Goal: Communication & Community: Share content

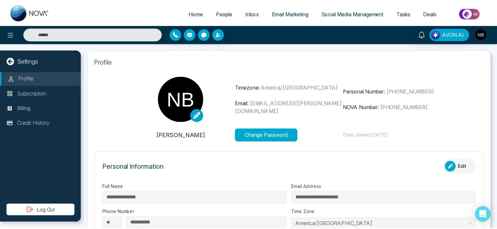
scroll to position [18, 0]
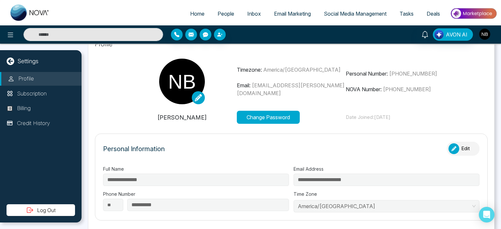
click at [484, 33] on img "button" at bounding box center [484, 34] width 11 height 11
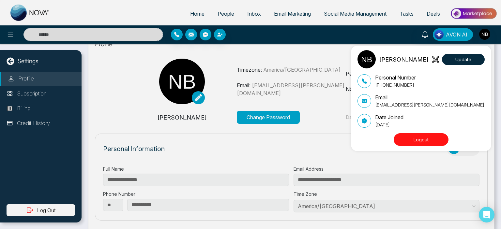
click at [426, 36] on div "[PERSON_NAME] Update Personal Number [PHONE_NUMBER] Email [EMAIL_ADDRESS][PERSO…" at bounding box center [250, 114] width 501 height 229
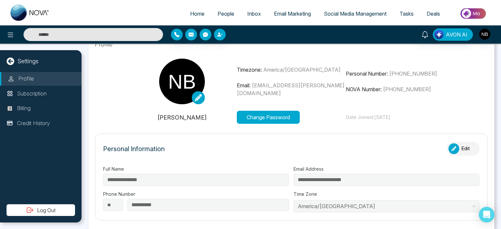
click at [265, 57] on div "**********" at bounding box center [291, 231] width 406 height 398
click at [190, 12] on span "Home" at bounding box center [197, 13] width 14 height 7
select select "*"
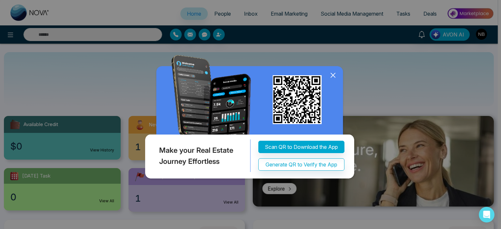
click at [334, 75] on icon at bounding box center [333, 75] width 10 height 10
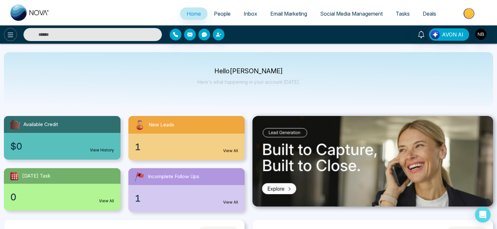
click at [9, 36] on icon at bounding box center [11, 35] width 8 height 8
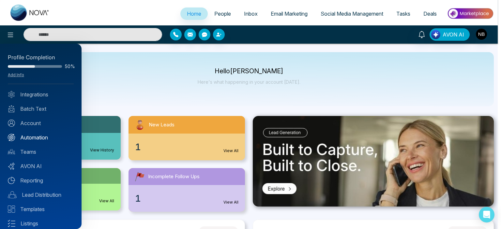
click at [32, 135] on link "Automation" at bounding box center [41, 138] width 66 height 8
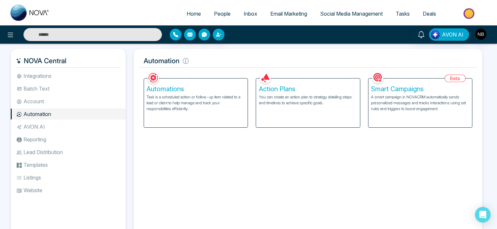
click at [192, 115] on div "Automations Task is a scheduled action or follow-up item related to a lead or c…" at bounding box center [196, 103] width 104 height 49
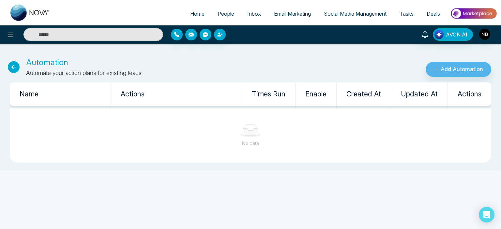
click at [20, 62] on div "Automation Automate your action plans for existing leads" at bounding box center [167, 67] width 334 height 21
click at [450, 72] on button "Add Automation" at bounding box center [457, 69] width 65 height 15
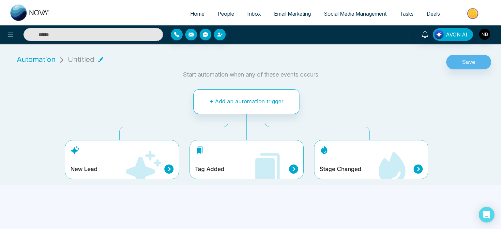
click at [146, 168] on icon at bounding box center [143, 169] width 36 height 36
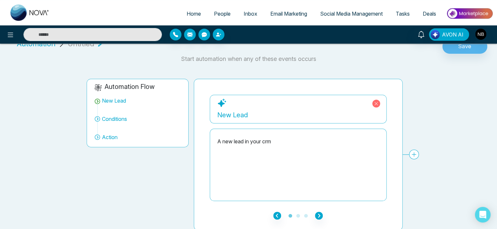
scroll to position [16, 0]
click at [117, 118] on span "Conditions" at bounding box center [114, 119] width 25 height 8
click at [416, 156] on icon at bounding box center [414, 154] width 10 height 10
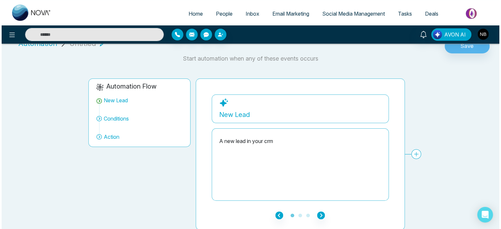
scroll to position [0, 0]
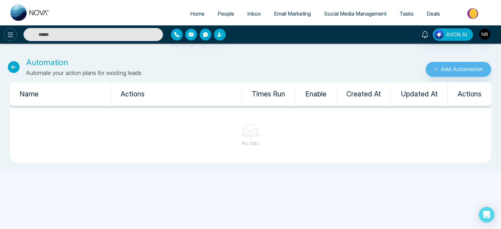
click at [14, 31] on icon at bounding box center [11, 35] width 8 height 8
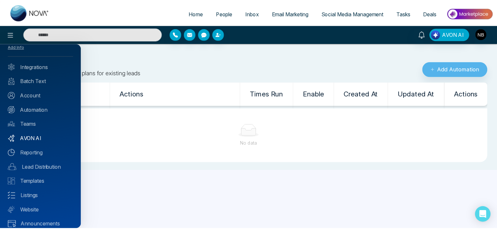
scroll to position [34, 0]
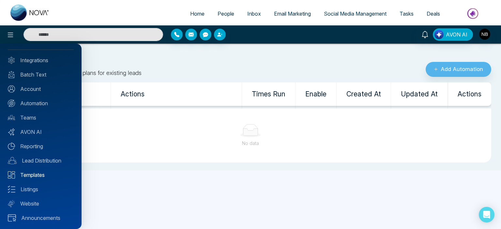
click at [27, 173] on link "Templates" at bounding box center [41, 175] width 66 height 8
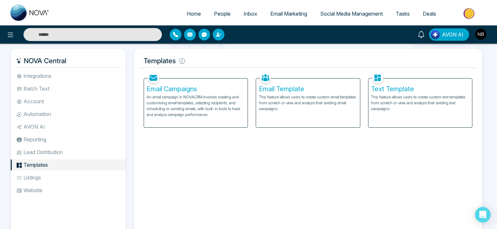
click at [194, 109] on p "An email campaign in NOVACRM involves creating and customizing email templates,…" at bounding box center [196, 105] width 98 height 23
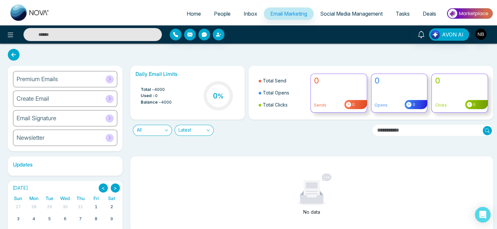
click at [104, 79] on div "Premium Emails" at bounding box center [65, 79] width 104 height 16
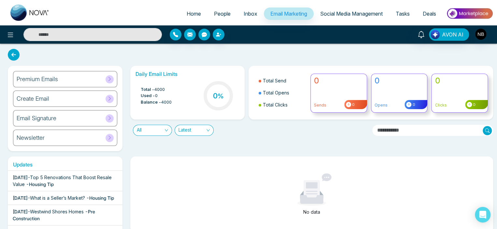
click at [42, 137] on h6 "Newsletter" at bounding box center [31, 137] width 28 height 7
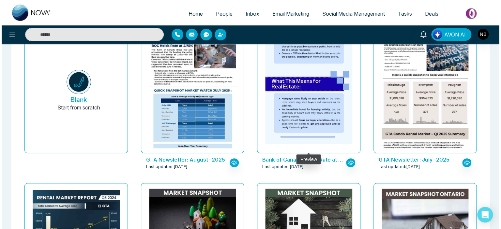
scroll to position [50, 0]
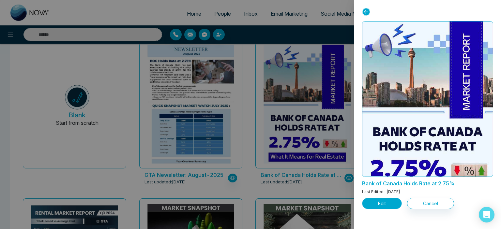
click at [381, 204] on button "Edit" at bounding box center [382, 203] width 40 height 11
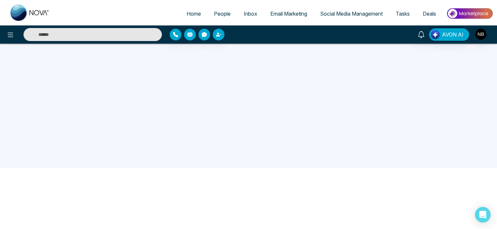
scroll to position [62, 0]
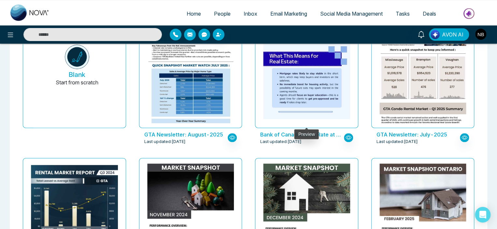
scroll to position [91, 0]
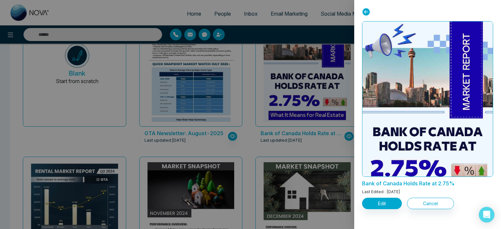
click at [365, 10] on icon at bounding box center [366, 12] width 8 height 8
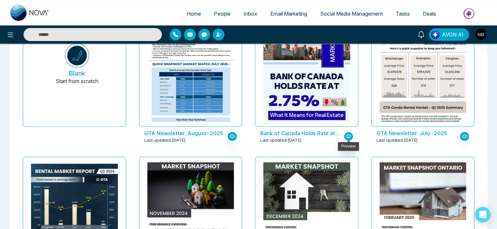
click at [347, 136] on icon "button" at bounding box center [349, 136] width 6 height 6
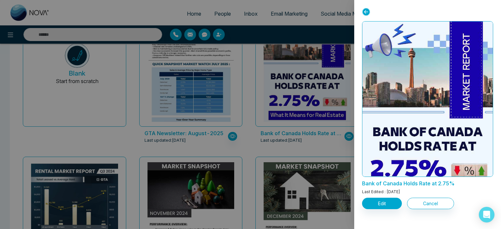
click at [363, 11] on icon at bounding box center [366, 12] width 8 height 8
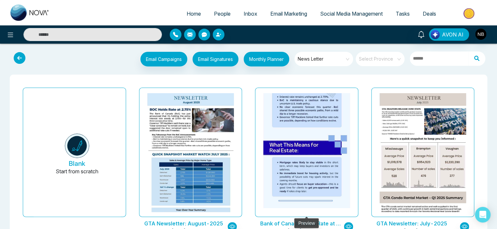
scroll to position [0, 0]
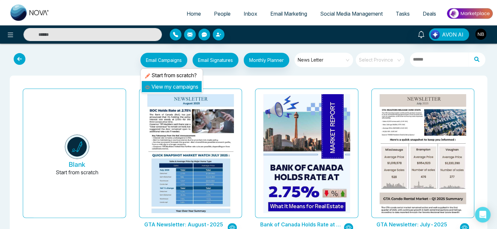
click at [167, 84] on link "View my campaigns" at bounding box center [171, 86] width 53 height 7
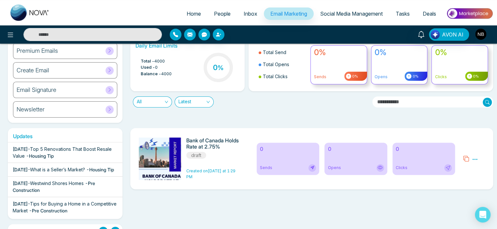
scroll to position [98, 0]
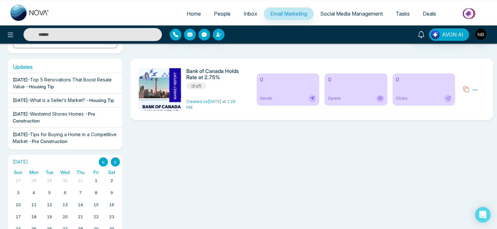
click at [291, 98] on div "Sends" at bounding box center [288, 98] width 56 height 7
click at [312, 100] on icon at bounding box center [312, 97] width 5 height 5
click at [474, 90] on icon at bounding box center [475, 90] width 6 height 6
click at [248, 94] on div "Bank of Canada Holds Rate at 2.75% draft Created on [DATE] at 1:29 PM" at bounding box center [194, 89] width 118 height 42
click at [197, 87] on span "draft" at bounding box center [196, 85] width 20 height 7
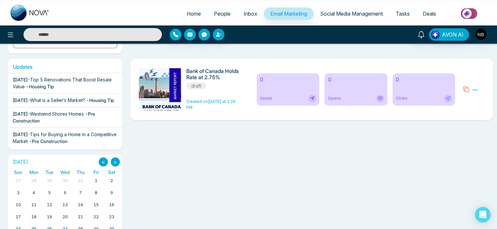
click at [298, 98] on div "Sends" at bounding box center [288, 98] width 56 height 7
click at [312, 98] on icon at bounding box center [313, 98] width 4 height 4
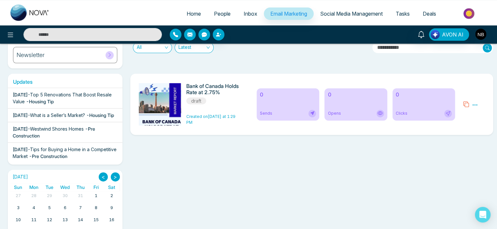
scroll to position [46, 0]
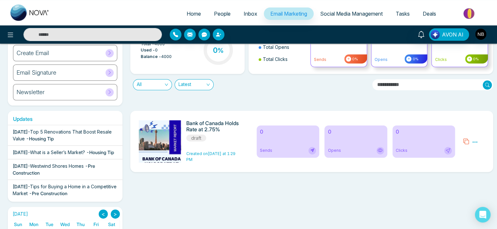
click at [158, 146] on img at bounding box center [161, 204] width 91 height 169
click at [208, 136] on div "Bank of Canada Holds Rate at 2.75% draft" at bounding box center [213, 131] width 55 height 22
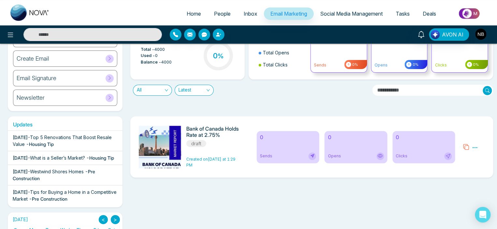
scroll to position [33, 0]
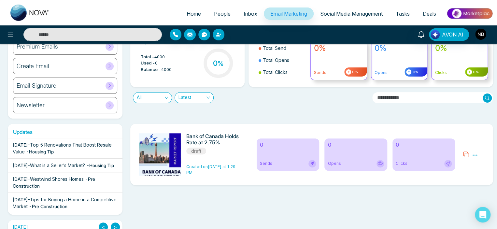
click at [163, 152] on img at bounding box center [161, 217] width 91 height 169
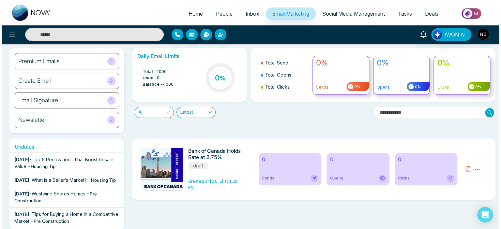
scroll to position [0, 0]
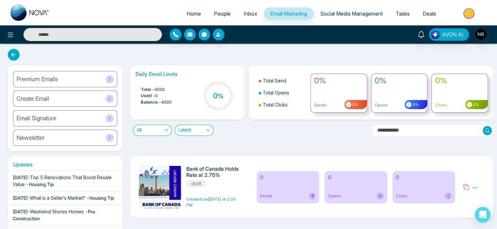
click at [77, 107] on div "Create Email" at bounding box center [65, 99] width 104 height 16
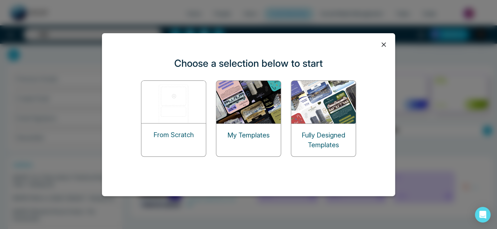
click at [386, 46] on icon at bounding box center [384, 45] width 10 height 10
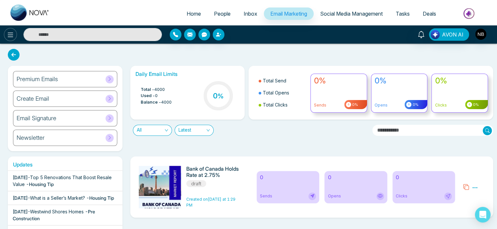
click at [7, 37] on icon at bounding box center [11, 35] width 8 height 8
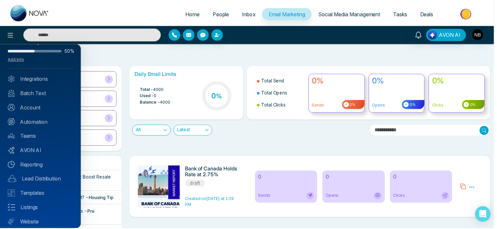
scroll to position [34, 0]
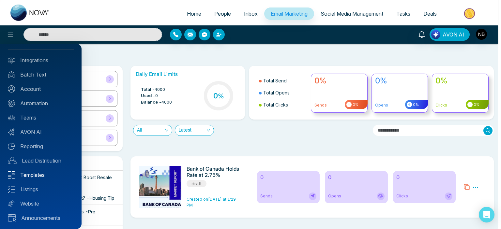
click at [32, 177] on link "Templates" at bounding box center [41, 175] width 66 height 8
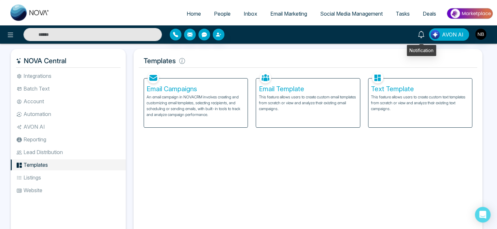
click at [421, 36] on icon at bounding box center [421, 34] width 7 height 7
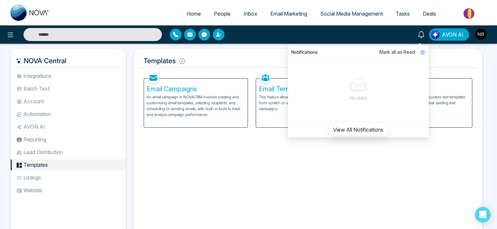
click at [23, 191] on li "Website" at bounding box center [68, 190] width 115 height 11
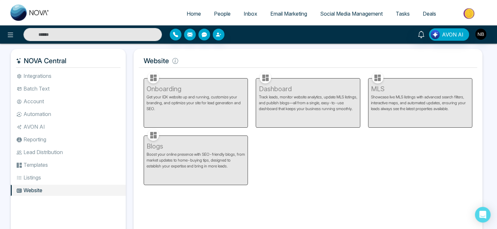
click at [30, 174] on li "Listings" at bounding box center [68, 177] width 115 height 11
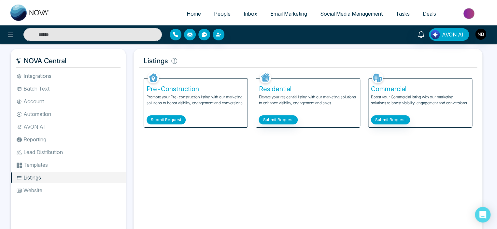
click at [179, 121] on button "Submit Request" at bounding box center [166, 119] width 39 height 9
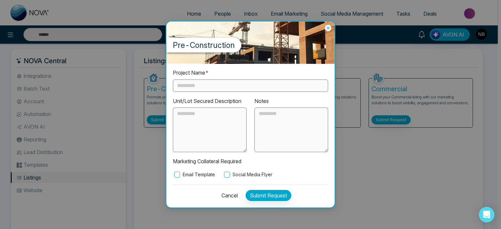
click at [229, 192] on button "Cancel" at bounding box center [227, 195] width 20 height 11
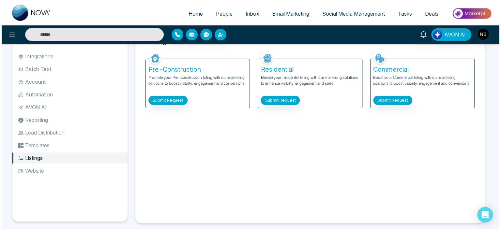
scroll to position [29, 0]
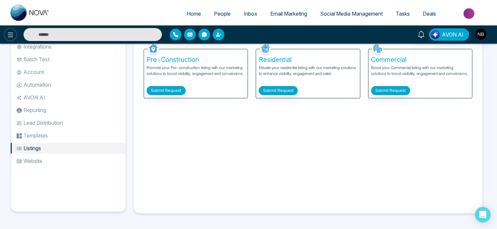
click at [9, 37] on icon at bounding box center [11, 35] width 8 height 8
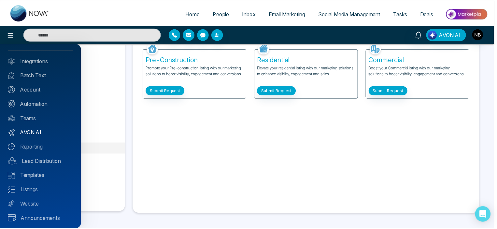
scroll to position [34, 0]
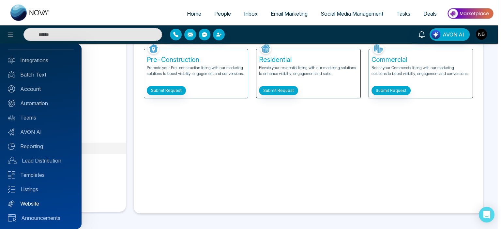
click at [31, 206] on link "Website" at bounding box center [41, 204] width 66 height 8
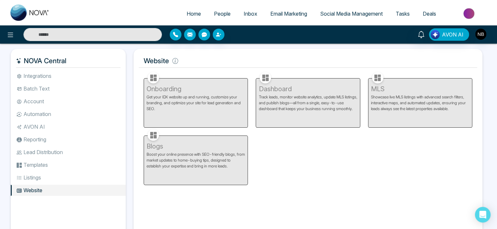
click at [185, 86] on div "Onboarding Get your IDX website up and running, customize your branding, and op…" at bounding box center [196, 98] width 112 height 57
click at [467, 11] on img at bounding box center [469, 13] width 47 height 15
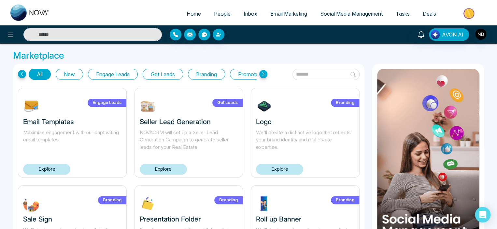
click at [265, 75] on icon at bounding box center [263, 74] width 8 height 8
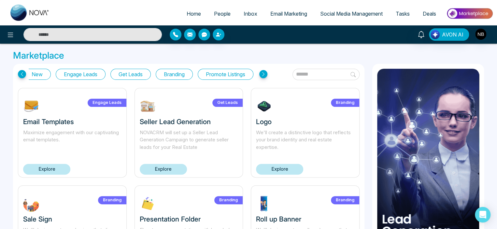
click at [265, 74] on icon at bounding box center [263, 74] width 8 height 8
click at [239, 73] on button "Promote Listings" at bounding box center [226, 74] width 56 height 11
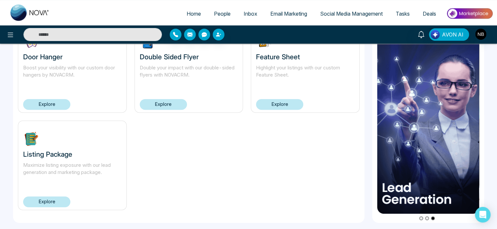
scroll to position [0, 0]
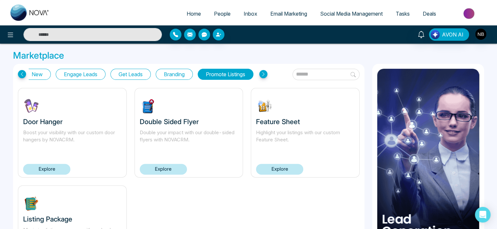
click at [180, 75] on button "Branding" at bounding box center [174, 74] width 37 height 11
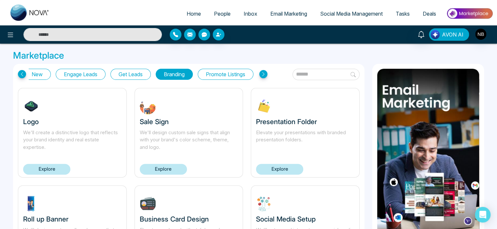
click at [439, 38] on img "button" at bounding box center [435, 34] width 9 height 9
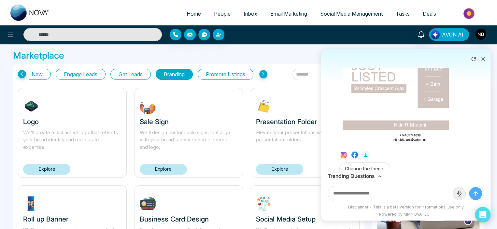
scroll to position [228, 0]
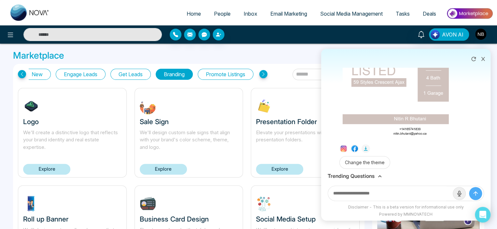
click at [352, 194] on input "text" at bounding box center [390, 193] width 125 height 15
type input "**********"
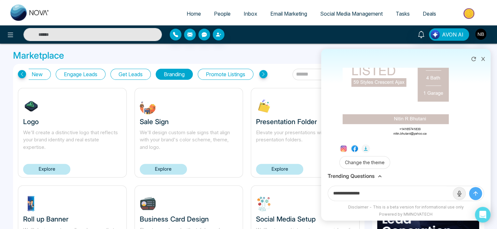
click at [469, 187] on button "submit" at bounding box center [475, 193] width 13 height 13
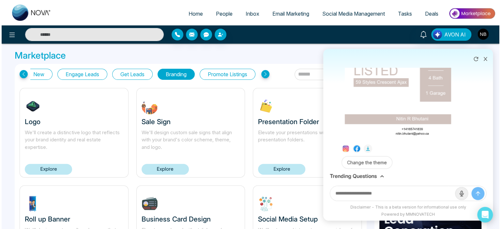
scroll to position [269, 0]
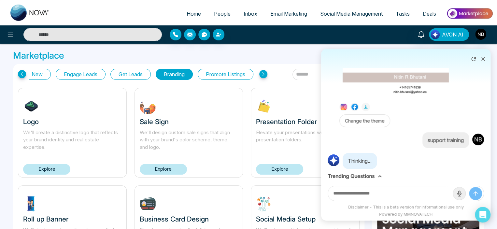
click at [381, 177] on icon at bounding box center [379, 176] width 3 height 2
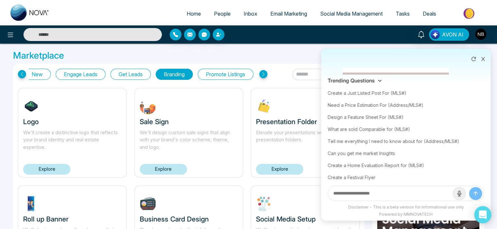
click at [484, 215] on icon "Open Intercom Messenger" at bounding box center [482, 214] width 7 height 8
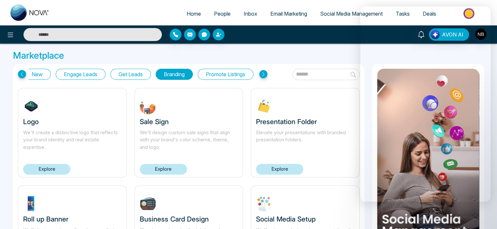
click at [21, 20] on img at bounding box center [29, 13] width 39 height 16
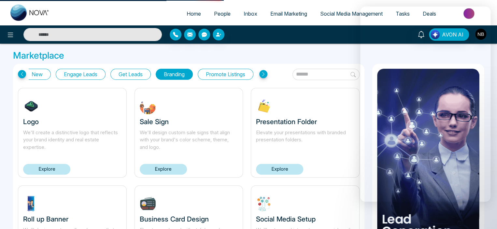
select select "*"
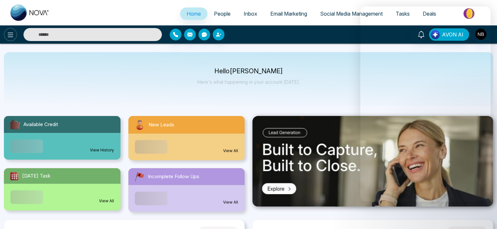
click at [12, 35] on icon at bounding box center [11, 35] width 8 height 8
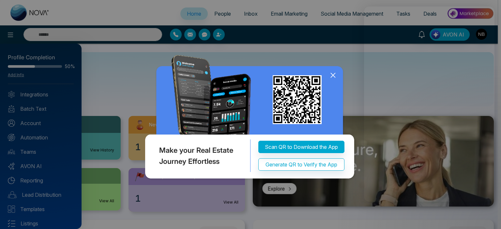
click at [20, 73] on div "Make your Real Estate Journey Effortless Scan QR to Download the App Generate Q…" at bounding box center [250, 114] width 501 height 229
click at [331, 78] on icon at bounding box center [333, 75] width 10 height 10
click at [331, 77] on icon at bounding box center [332, 75] width 4 height 4
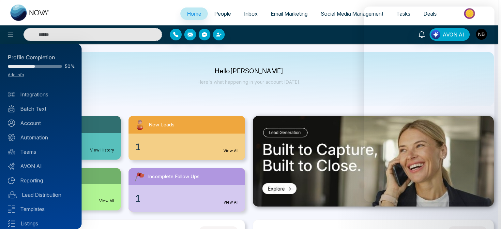
click at [332, 26] on div at bounding box center [250, 114] width 501 height 229
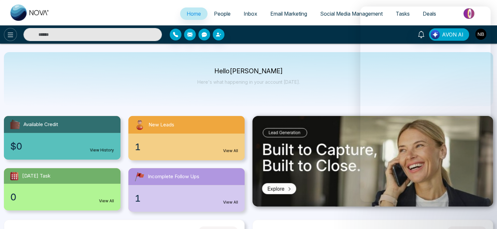
click at [7, 37] on icon at bounding box center [11, 35] width 8 height 8
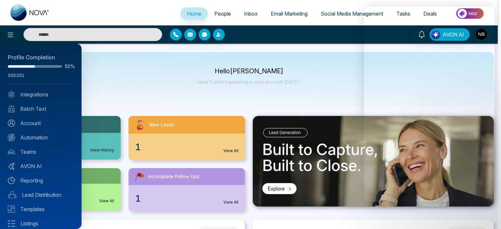
click at [20, 77] on div "Profile Completion 50% Add Info" at bounding box center [41, 68] width 66 height 31
click at [20, 76] on link "Add Info" at bounding box center [16, 74] width 16 height 5
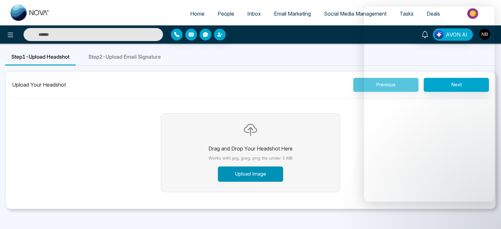
click at [263, 176] on button "Upload Image" at bounding box center [250, 174] width 65 height 15
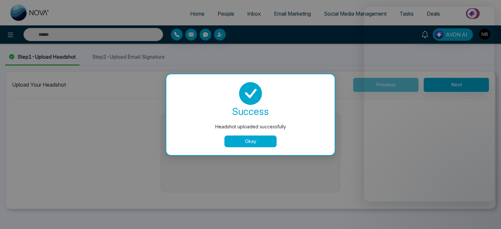
click at [256, 143] on button "Okay" at bounding box center [250, 142] width 52 height 12
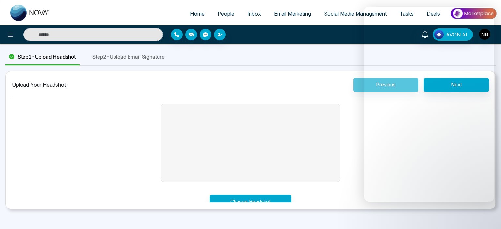
scroll to position [18, 0]
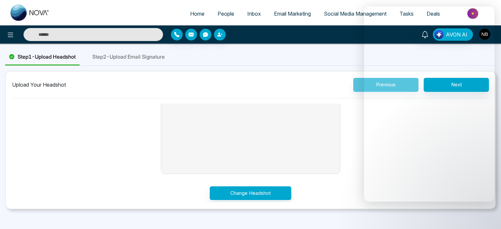
click at [360, 87] on div "Previous Next" at bounding box center [421, 85] width 136 height 14
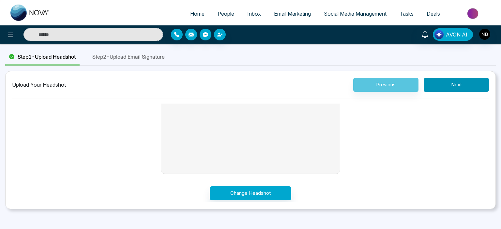
click at [471, 88] on button "Next" at bounding box center [455, 85] width 65 height 14
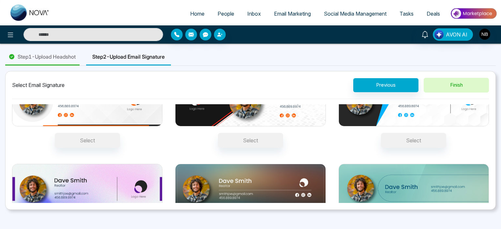
scroll to position [63, 0]
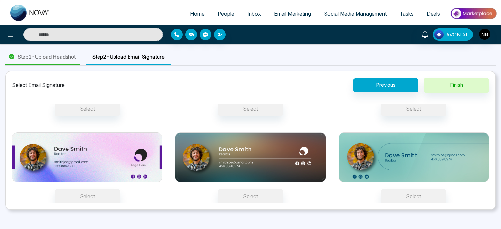
click at [240, 155] on img at bounding box center [250, 157] width 150 height 50
click at [240, 189] on button "Select" at bounding box center [250, 196] width 65 height 15
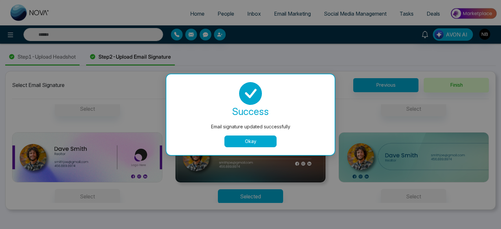
click at [245, 142] on button "Okay" at bounding box center [250, 142] width 52 height 12
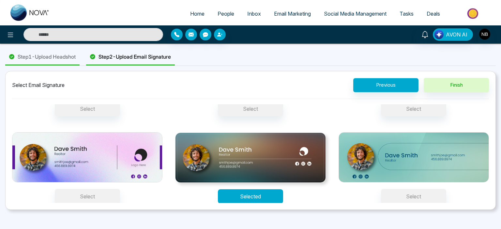
click at [249, 196] on button "Selected" at bounding box center [250, 196] width 65 height 14
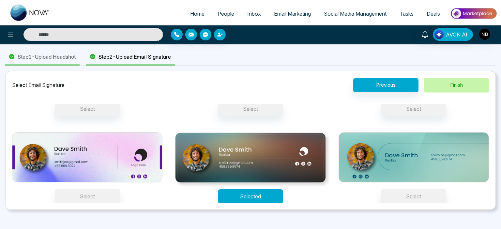
click at [462, 83] on button "Finish" at bounding box center [455, 85] width 65 height 15
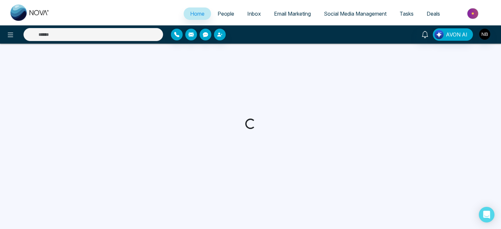
select select "*"
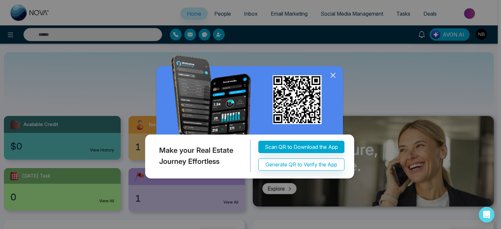
click at [334, 74] on icon at bounding box center [332, 75] width 4 height 4
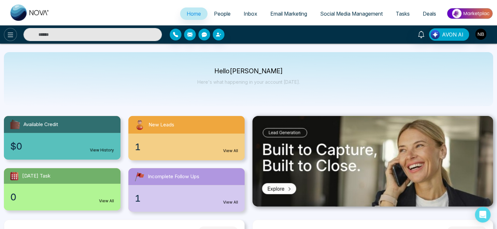
click at [9, 33] on icon at bounding box center [11, 35] width 8 height 8
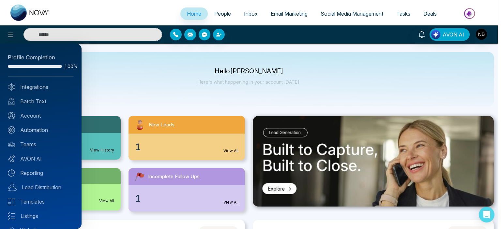
click at [160, 85] on div at bounding box center [250, 114] width 501 height 229
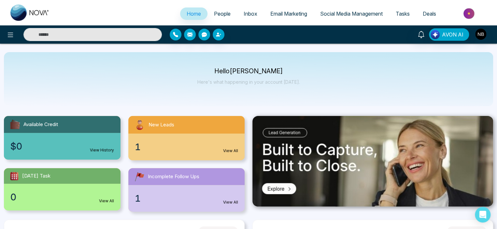
click at [238, 151] on link "View All" at bounding box center [230, 151] width 15 height 6
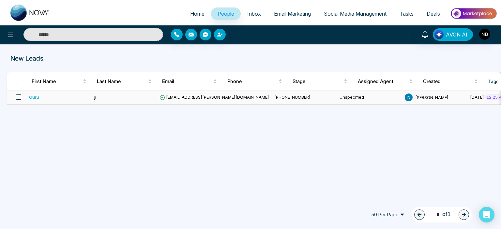
click at [17, 97] on span at bounding box center [18, 96] width 5 height 5
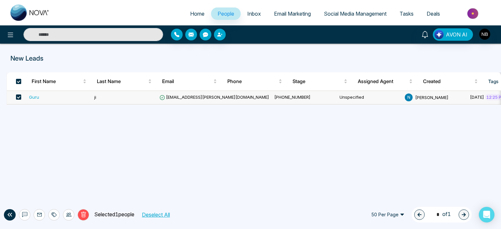
click at [34, 97] on div "Guru" at bounding box center [34, 97] width 10 height 7
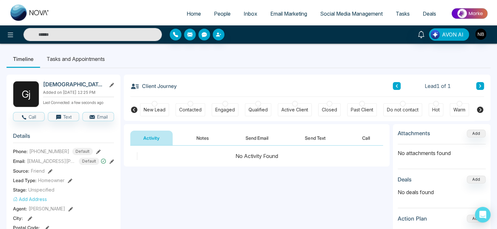
click at [257, 139] on button "Send Email" at bounding box center [257, 138] width 49 height 15
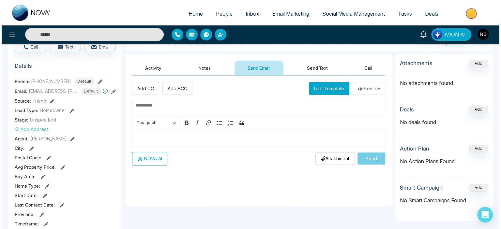
scroll to position [71, 0]
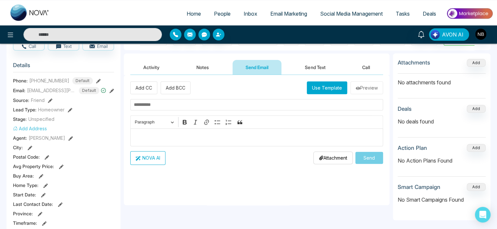
click at [162, 104] on input "text" at bounding box center [256, 104] width 253 height 11
type input "**********"
click at [291, 140] on p "Editor editing area: main" at bounding box center [257, 137] width 246 height 8
click at [327, 91] on button "Use Template" at bounding box center [327, 87] width 40 height 13
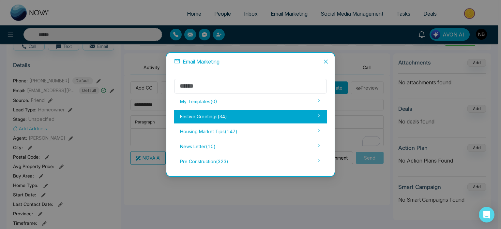
click at [234, 117] on div "Festive Greetings ( 34 )" at bounding box center [250, 117] width 152 height 14
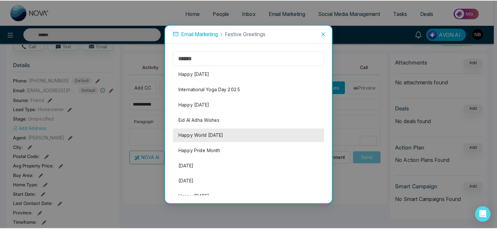
scroll to position [0, 0]
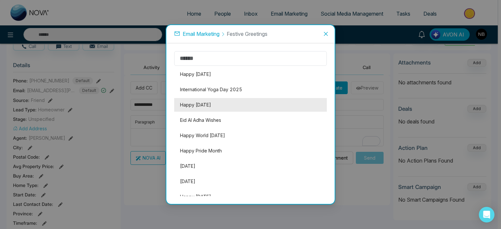
click at [219, 102] on li "Happy [DATE]" at bounding box center [250, 105] width 152 height 14
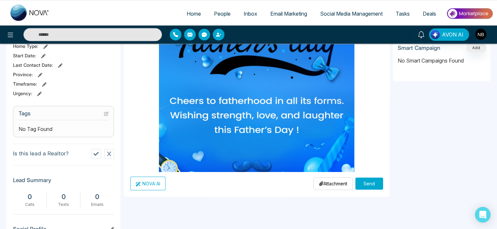
scroll to position [170, 0]
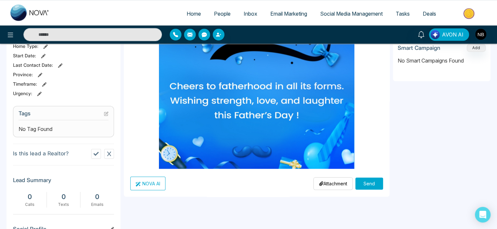
click at [371, 186] on button "Send" at bounding box center [370, 184] width 28 height 12
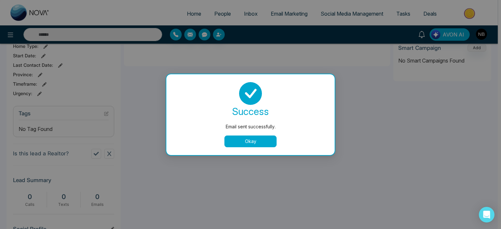
click at [264, 140] on button "Okay" at bounding box center [250, 142] width 52 height 12
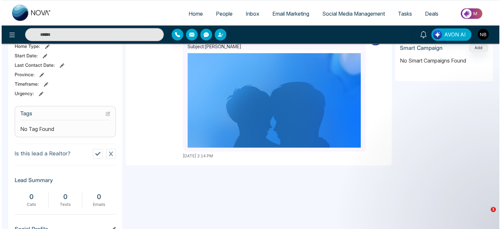
scroll to position [0, 0]
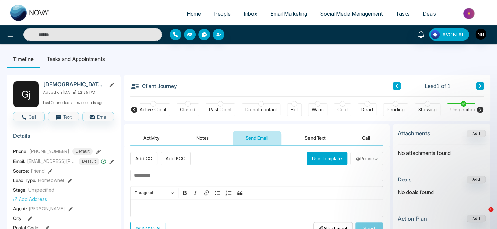
click at [192, 16] on span "Home" at bounding box center [194, 13] width 14 height 7
select select "*"
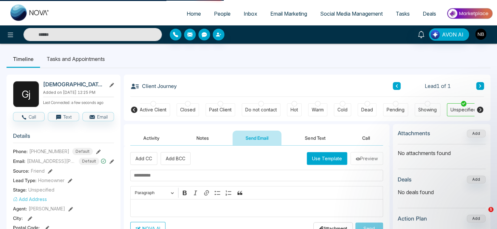
select select "*"
